Goal: Information Seeking & Learning: Learn about a topic

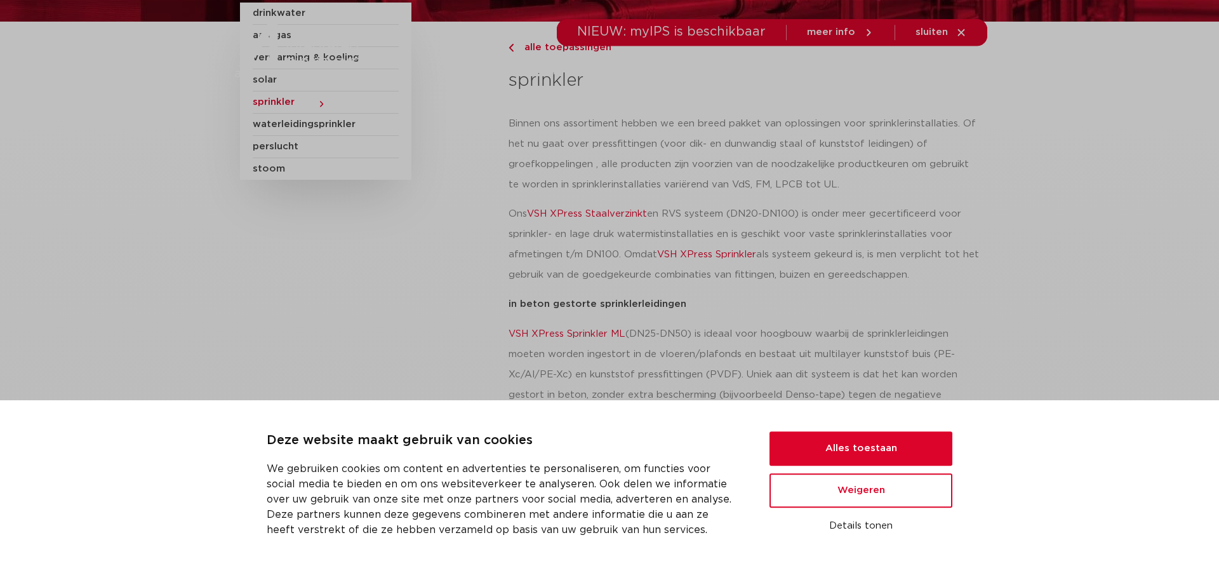
scroll to position [206, 0]
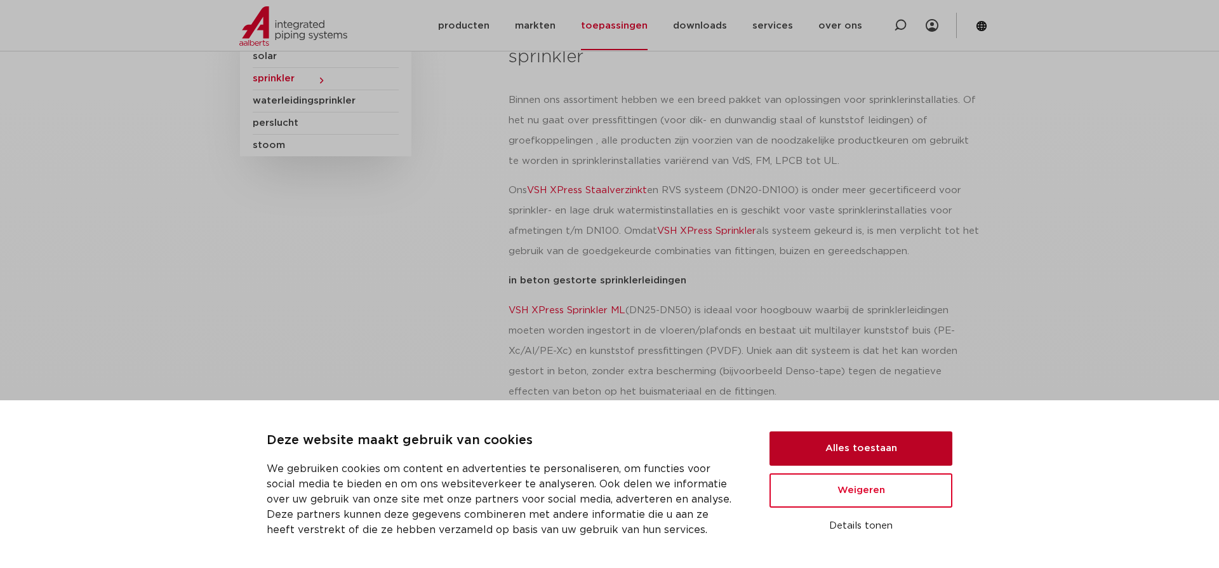
click at [841, 448] on button "Alles toestaan" at bounding box center [860, 448] width 183 height 34
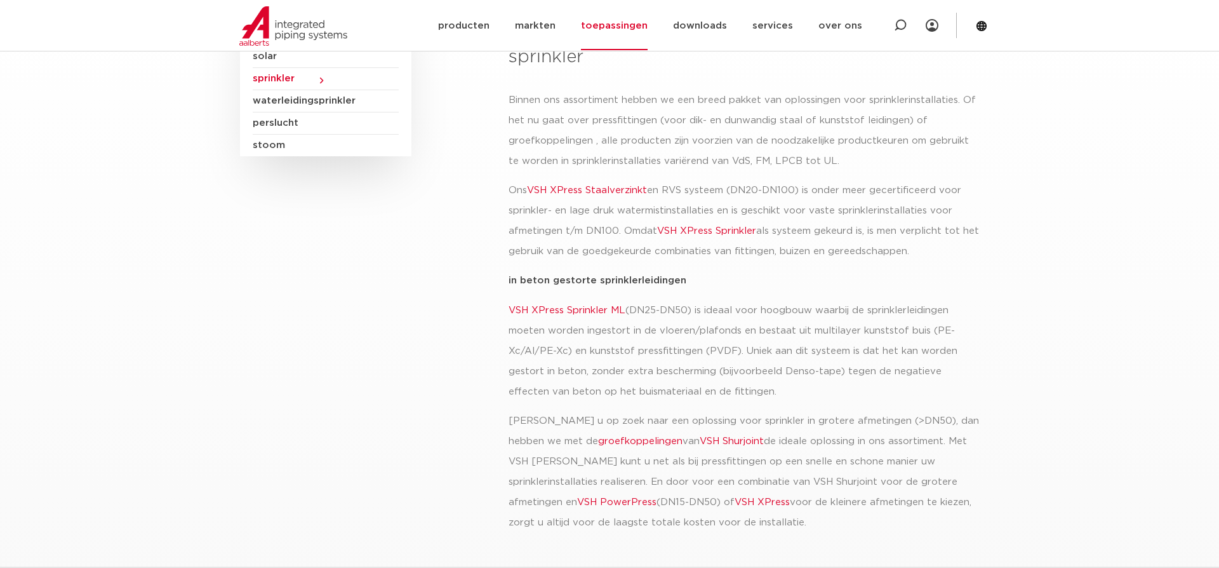
click at [305, 100] on span "waterleidingsprinkler" at bounding box center [326, 101] width 146 height 22
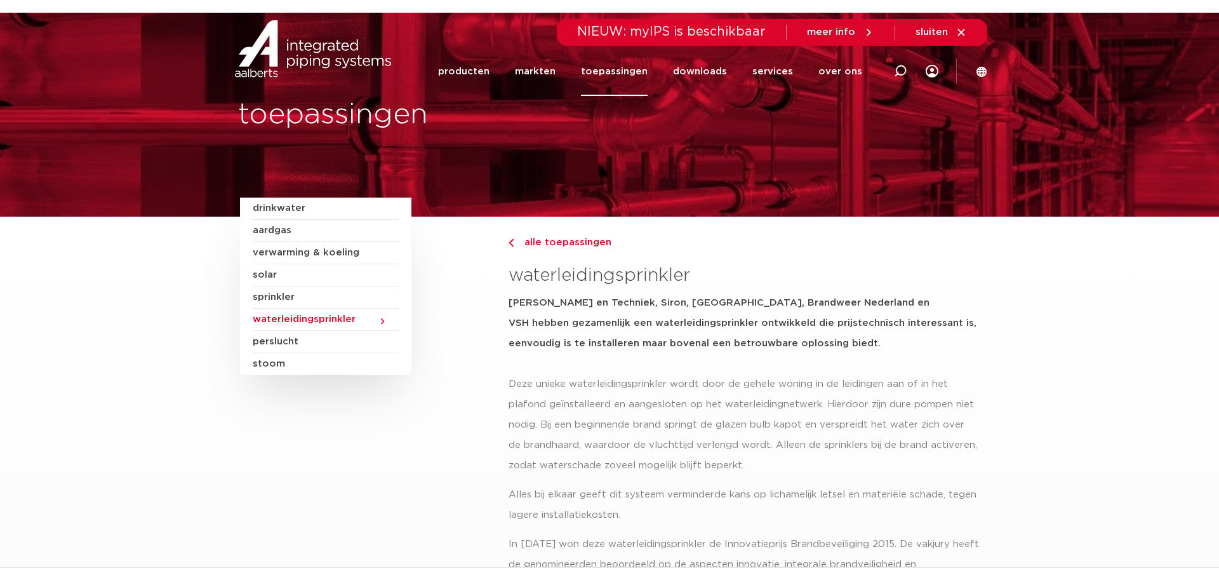
click at [289, 291] on span "sprinkler" at bounding box center [326, 297] width 146 height 22
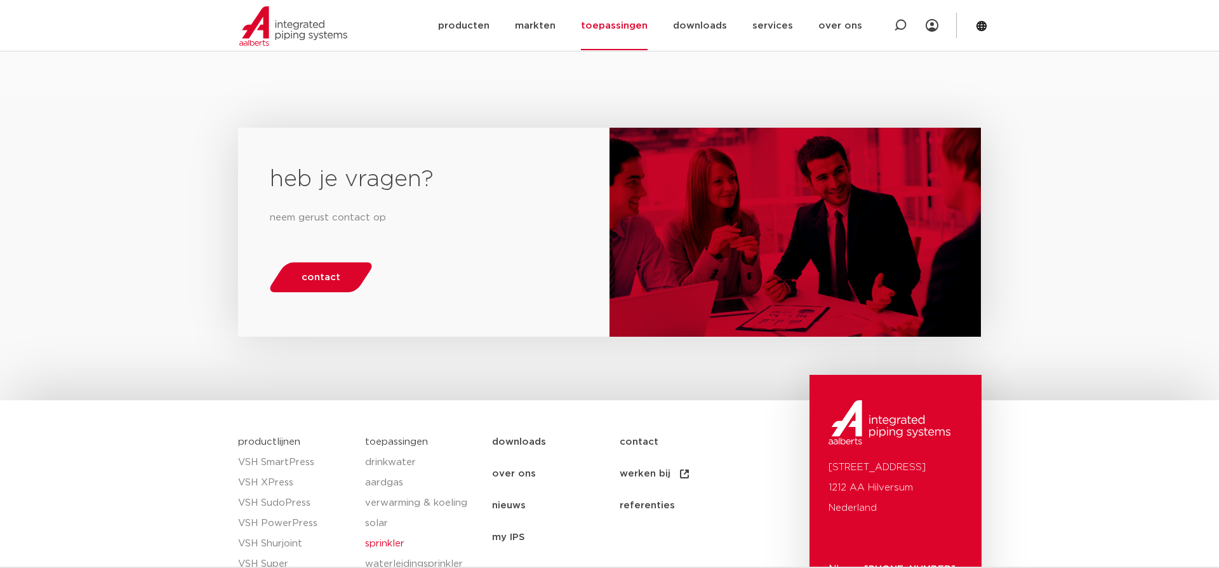
scroll to position [1242, 0]
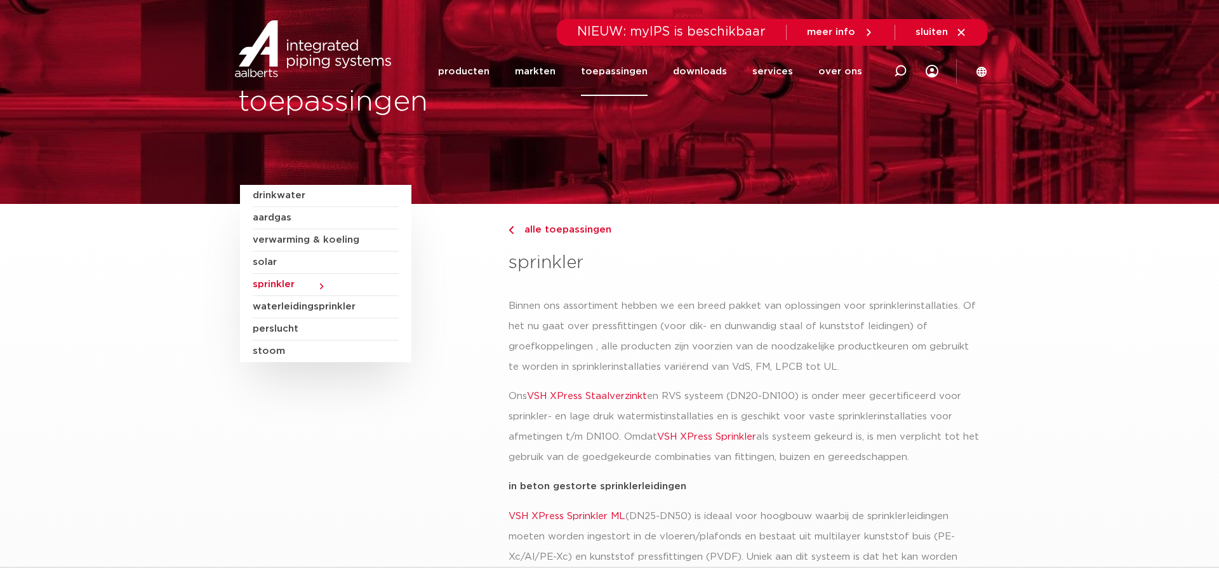
scroll to position [206, 0]
